Goal: Information Seeking & Learning: Stay updated

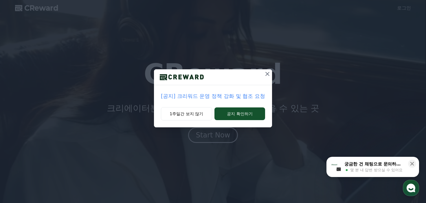
click at [265, 73] on icon at bounding box center [267, 74] width 7 height 7
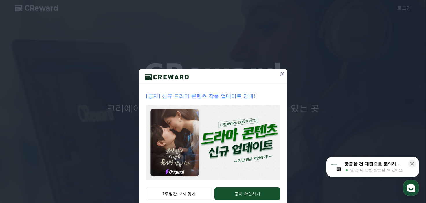
click at [278, 73] on button at bounding box center [282, 73] width 9 height 9
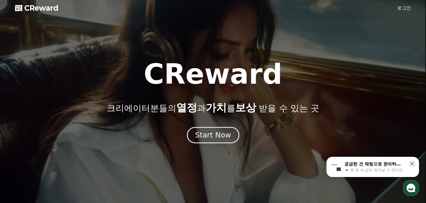
click at [219, 138] on div "Start Now" at bounding box center [213, 135] width 36 height 10
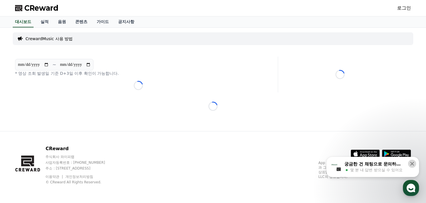
click at [411, 164] on icon at bounding box center [412, 164] width 4 height 4
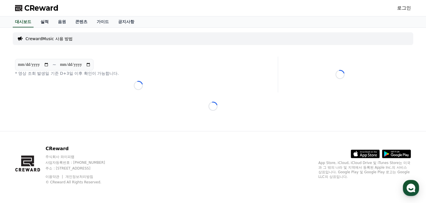
click at [43, 21] on link "실적" at bounding box center [44, 21] width 17 height 11
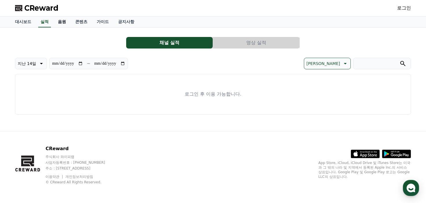
click at [58, 21] on link "음원" at bounding box center [61, 21] width 17 height 11
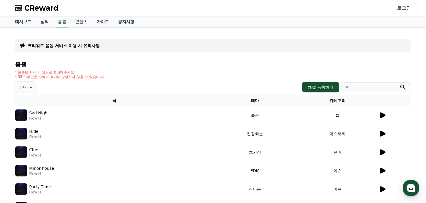
click at [382, 113] on icon at bounding box center [381, 115] width 7 height 7
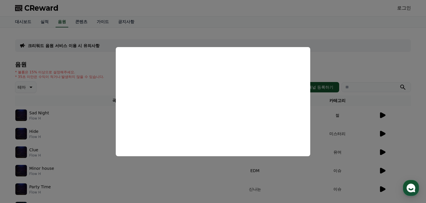
click at [344, 86] on button "close modal" at bounding box center [213, 101] width 426 height 203
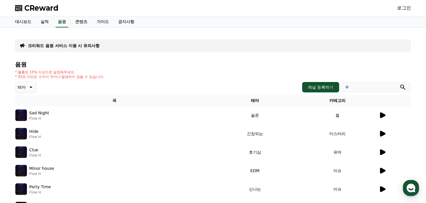
click at [29, 84] on icon at bounding box center [30, 87] width 7 height 7
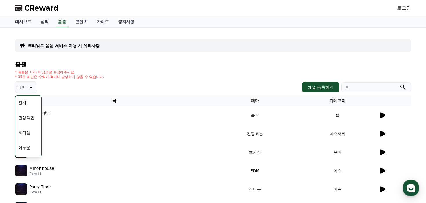
click at [29, 84] on icon at bounding box center [30, 87] width 7 height 7
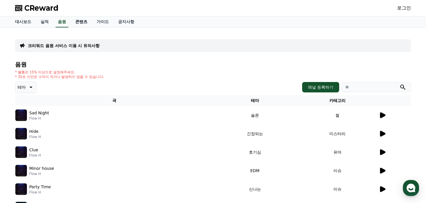
click at [86, 24] on link "콘텐츠" at bounding box center [81, 21] width 21 height 11
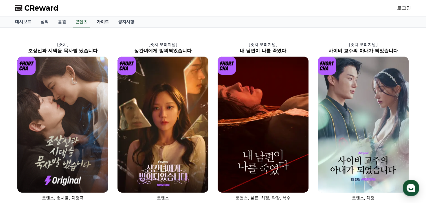
click at [108, 24] on link "가이드" at bounding box center [102, 21] width 21 height 11
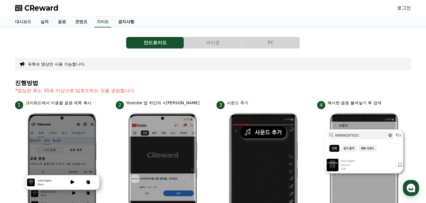
click at [125, 21] on link "공지사항" at bounding box center [125, 21] width 25 height 11
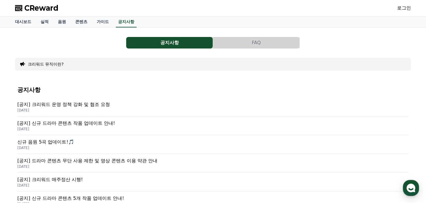
click at [96, 102] on p "[공지] 크리워드 운영 정책 강화 및 협조 요청" at bounding box center [212, 104] width 391 height 7
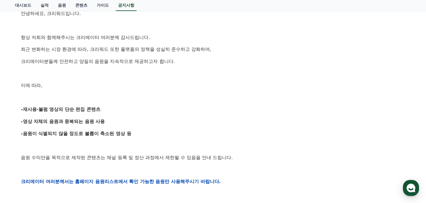
scroll to position [116, 0]
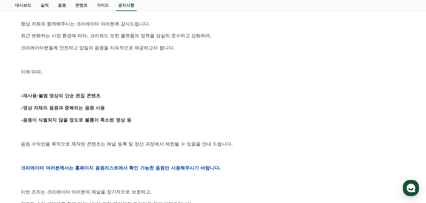
drag, startPoint x: 96, startPoint y: 102, endPoint x: 85, endPoint y: 103, distance: 11.3
click at [85, 103] on div "안녕하세요, 크리워드입니다. 항상 저희와 함께해주시는 크리에이터 여러분께 감사드립니다. 최근 변화하는 시장 환경에 따라, 크리워드 또한 플랫폼…" at bounding box center [213, 168] width 384 height 368
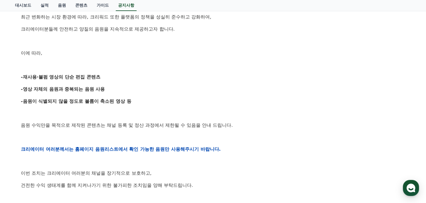
scroll to position [145, 0]
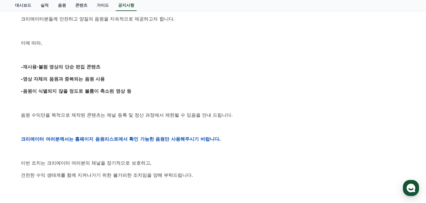
drag, startPoint x: 76, startPoint y: 104, endPoint x: 68, endPoint y: 88, distance: 17.6
click at [68, 88] on strong "-음원이 식별되지 않을 정도로 볼륨이 축소된 영상 등" at bounding box center [76, 90] width 110 height 5
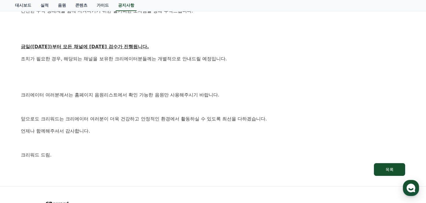
scroll to position [318, 0]
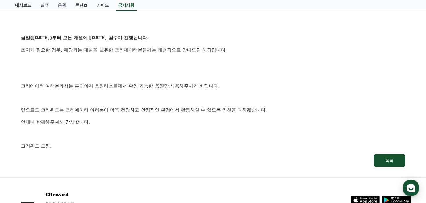
click at [68, 88] on p "크리에이터 여러분께서는 홈페이지 음원리스트에서 확인 가능한 음원만 사용해주시기 바랍니다." at bounding box center [213, 86] width 384 height 8
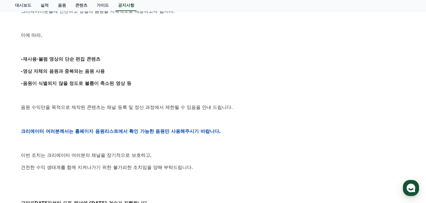
scroll to position [75, 0]
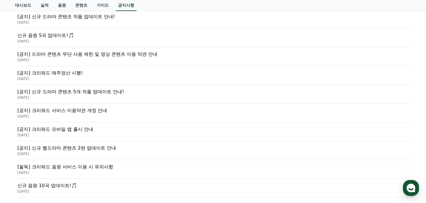
scroll to position [116, 0]
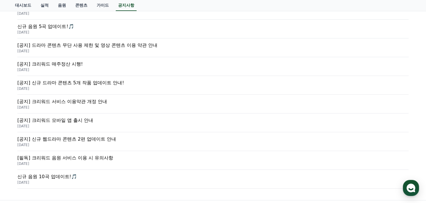
click at [65, 62] on p "[공지] 크리워드 매주정산 시행!" at bounding box center [212, 64] width 391 height 7
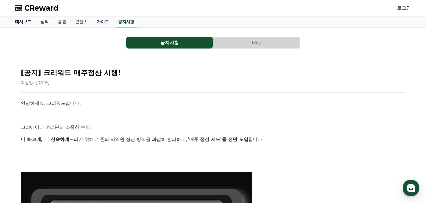
click at [22, 24] on link "대시보드" at bounding box center [22, 21] width 25 height 11
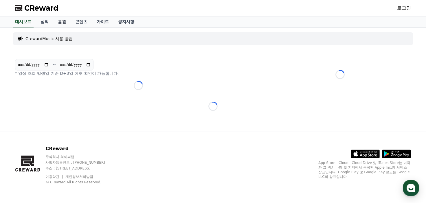
click at [62, 19] on link "음원" at bounding box center [61, 21] width 17 height 11
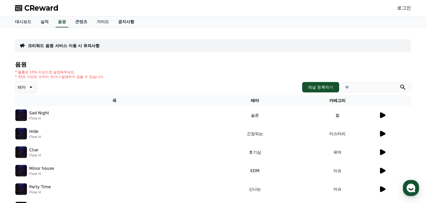
click at [125, 19] on link "공지사항" at bounding box center [125, 21] width 25 height 11
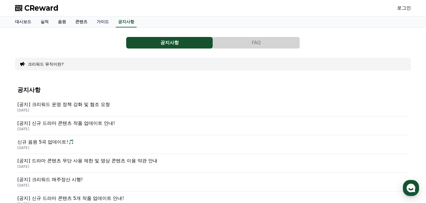
click at [75, 103] on p "[공지] 크리워드 운영 정책 강화 및 협조 요청" at bounding box center [212, 104] width 391 height 7
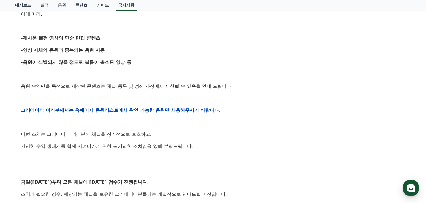
scroll to position [202, 0]
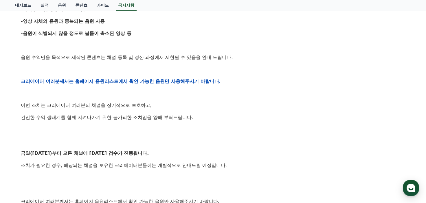
click at [72, 82] on strong "크리에이터 여러분께서는 홈페이지 음원리스트에서 확인 가능한 음원만 사용해주시기 바랍니다." at bounding box center [121, 81] width 200 height 5
click at [74, 94] on p at bounding box center [213, 94] width 384 height 8
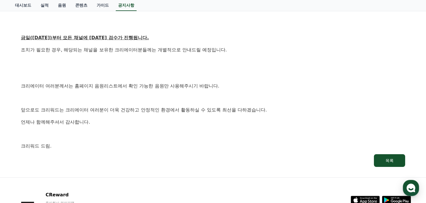
scroll to position [347, 0]
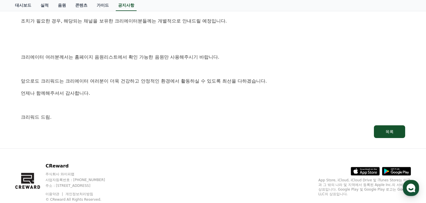
click at [74, 94] on p "언제나 함께해주셔서 감사합니다." at bounding box center [213, 94] width 384 height 8
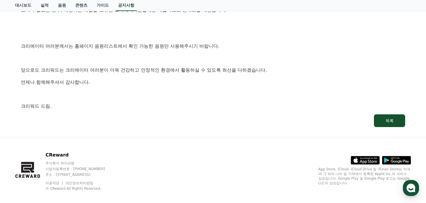
scroll to position [364, 0]
